Goal: Use online tool/utility: Utilize a website feature to perform a specific function

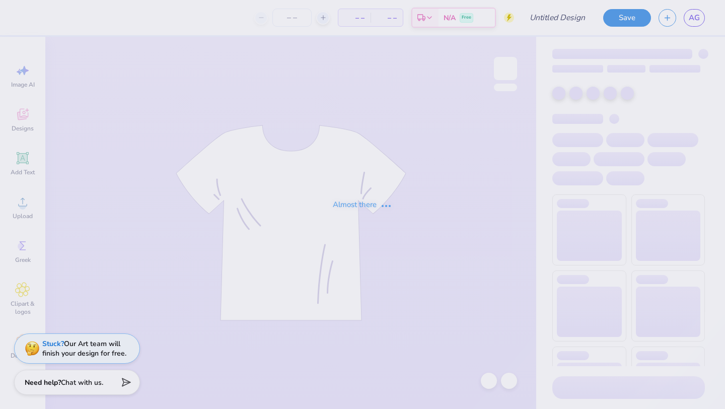
type input "[PERSON_NAME] 7"
type input "24"
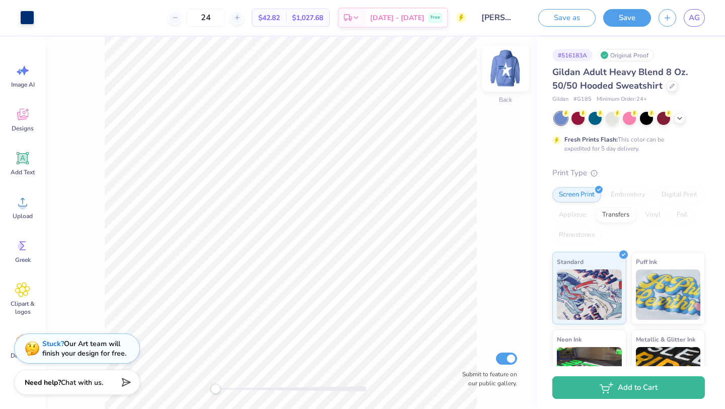
click at [507, 68] on img at bounding box center [505, 68] width 40 height 40
click at [509, 69] on img at bounding box center [505, 68] width 40 height 40
type input "10.46"
type input "12.58"
type input "1.17"
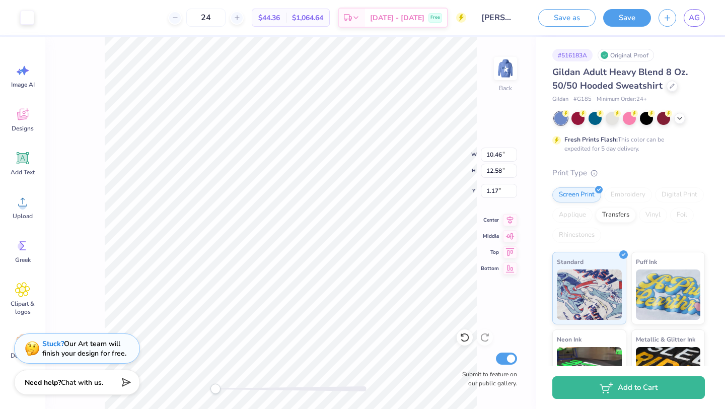
type input "9.82"
type input "11.80"
type input "2.08"
type input "6.43"
type input "7.73"
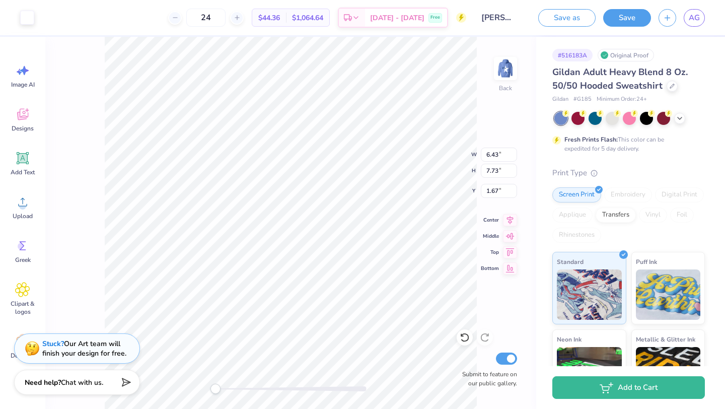
type input "5.61"
type input "4.11"
type input "4.94"
type input "5.32"
type input "2.43"
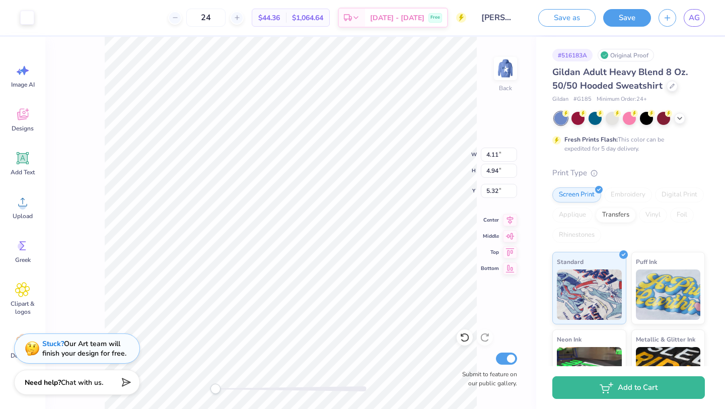
type input "2.92"
click at [334, 379] on li "Send Backward" at bounding box center [343, 377] width 79 height 20
type input "3.00"
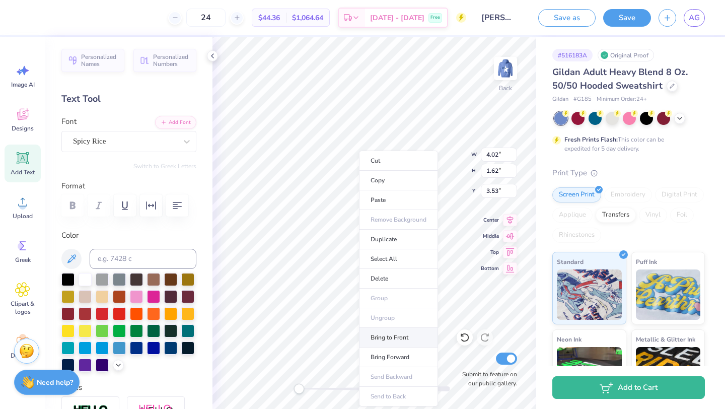
click at [382, 334] on li "Bring to Front" at bounding box center [398, 338] width 79 height 20
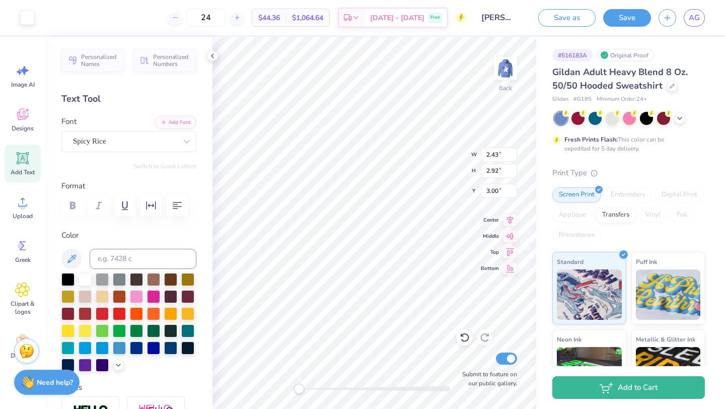
type input "2.69"
type input "3.23"
type input "3.03"
type input "3.36"
type input "4.04"
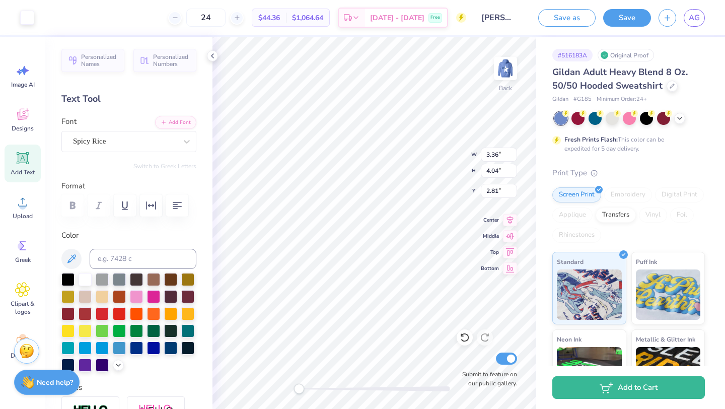
type input "2.81"
type input "3.67"
type input "4.41"
type input "2.61"
type input "2.32"
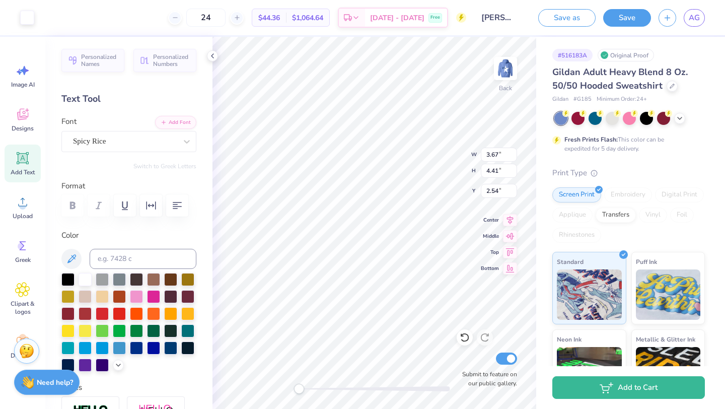
type input "2.78"
type input "2.38"
type input "2.89"
type input "3.48"
type input "3.01"
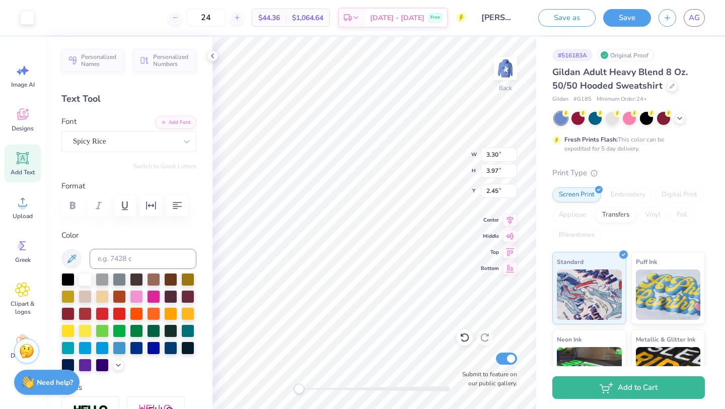
type input "3.30"
type input "3.97"
type input "2.45"
click at [612, 22] on button "Save" at bounding box center [627, 17] width 48 height 18
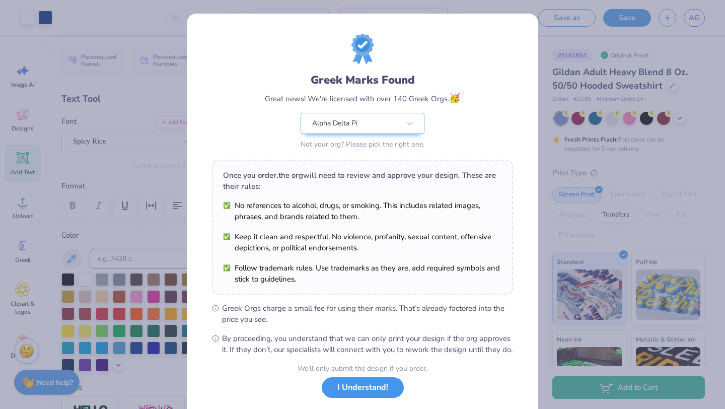
click at [368, 398] on button "I Understand!" at bounding box center [363, 387] width 82 height 21
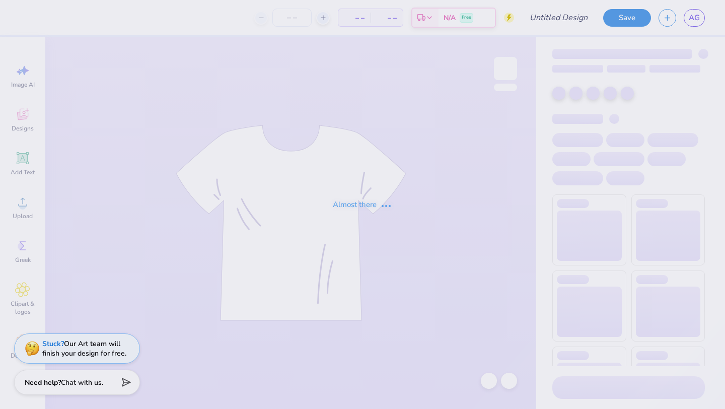
type input "[PERSON_NAME] 7"
type input "24"
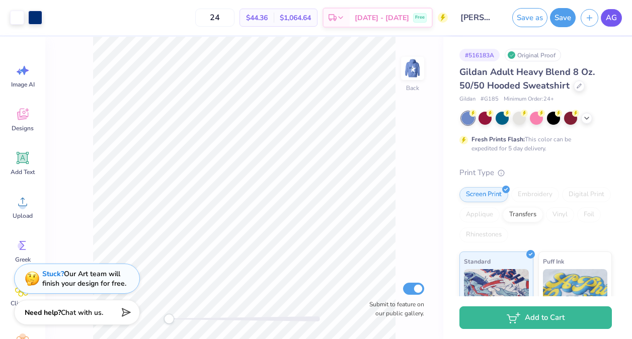
click at [612, 20] on span "AG" at bounding box center [611, 18] width 11 height 12
